Goal: Navigation & Orientation: Find specific page/section

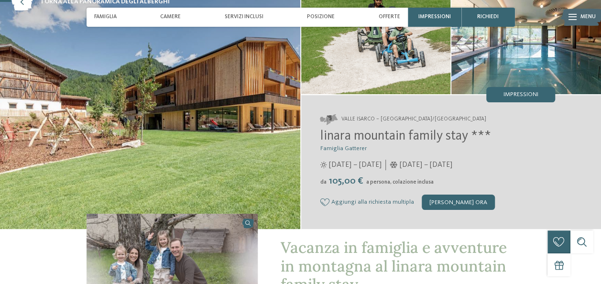
scroll to position [48, 0]
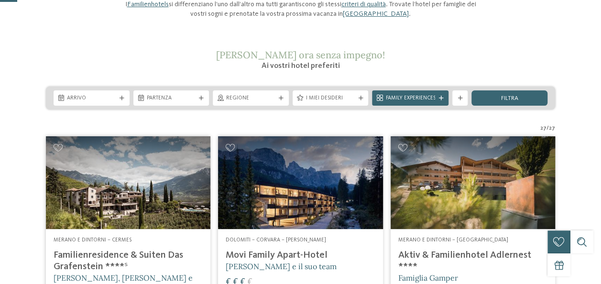
scroll to position [239, 0]
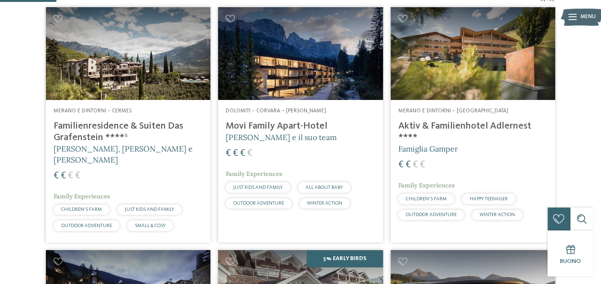
click at [500, 144] on h5 "Famiglia Gamper" at bounding box center [473, 149] width 149 height 11
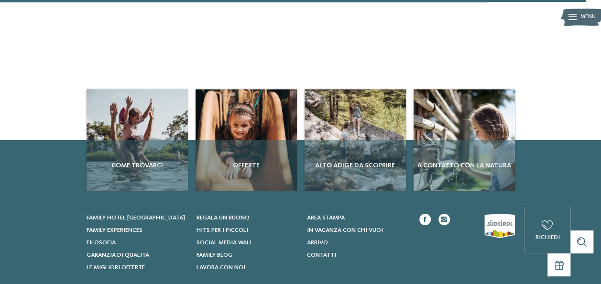
scroll to position [2488, 0]
